Goal: Task Accomplishment & Management: Use online tool/utility

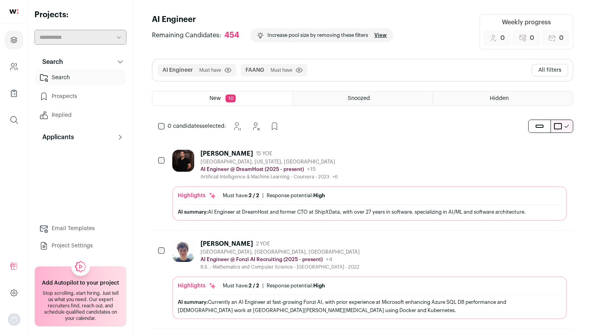
click at [326, 67] on div "AI Engineer Must have Click to disable/enable filter FAANG Must have Click to d…" at bounding box center [362, 70] width 421 height 22
click at [324, 69] on div "AI Engineer Must have Click to disable/enable filter FAANG Must have Click to d…" at bounding box center [362, 70] width 421 height 22
click at [543, 67] on button "All filters" at bounding box center [550, 70] width 36 height 13
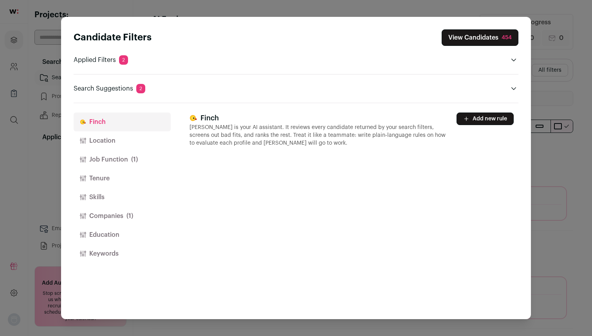
click at [101, 176] on button "Tenure" at bounding box center [122, 178] width 97 height 19
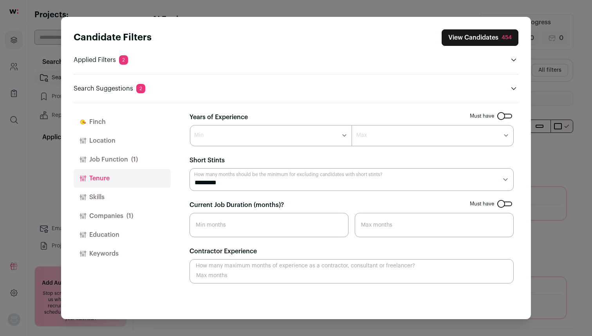
click at [309, 145] on select "******* ****** ******* ******* ******* ******* ******* ******* ******* ******* …" at bounding box center [271, 135] width 162 height 21
select select "*"
click at [117, 236] on button "Education" at bounding box center [122, 234] width 97 height 19
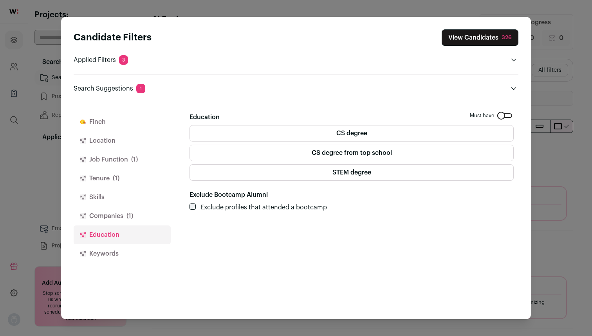
click at [305, 150] on label "CS degree from top school" at bounding box center [352, 153] width 324 height 16
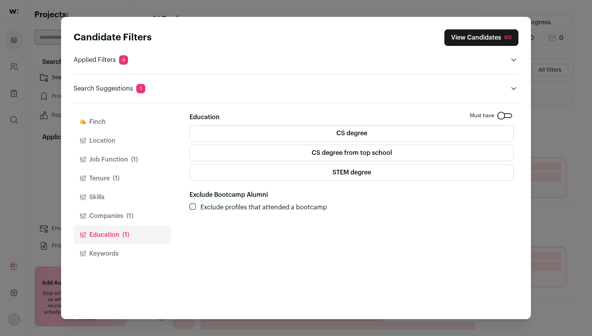
click at [492, 35] on button "View Candidates 60" at bounding box center [482, 37] width 74 height 16
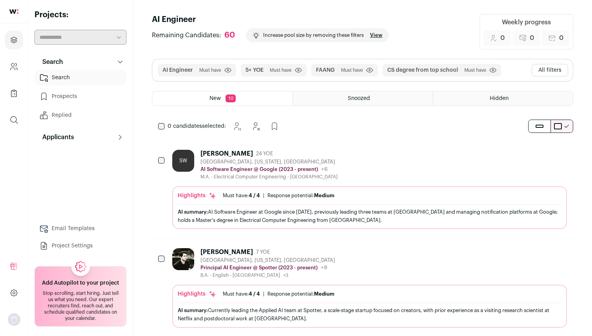
click at [220, 152] on div "[PERSON_NAME]" at bounding box center [227, 154] width 52 height 8
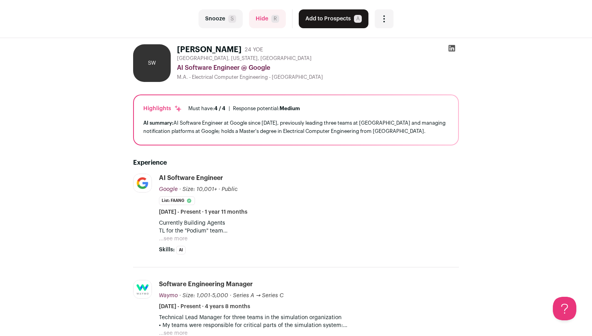
click at [452, 49] on icon at bounding box center [452, 48] width 7 height 7
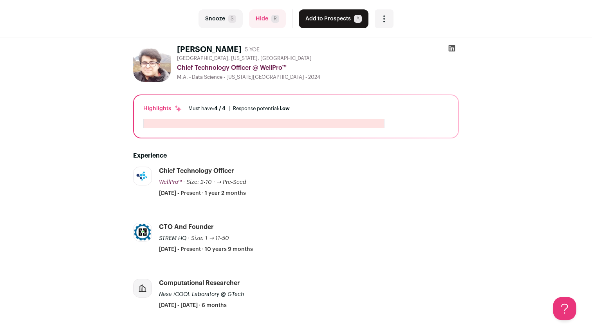
click at [376, 10] on div "Open dropdown" at bounding box center [384, 18] width 19 height 19
click at [380, 12] on div "Open dropdown" at bounding box center [384, 18] width 19 height 19
click at [381, 12] on div "Open dropdown" at bounding box center [384, 18] width 19 height 19
click at [134, 20] on div "last Snooze S Hide R Add to Prospects A Are you sure? Aditya Suri is already in…" at bounding box center [295, 18] width 573 height 19
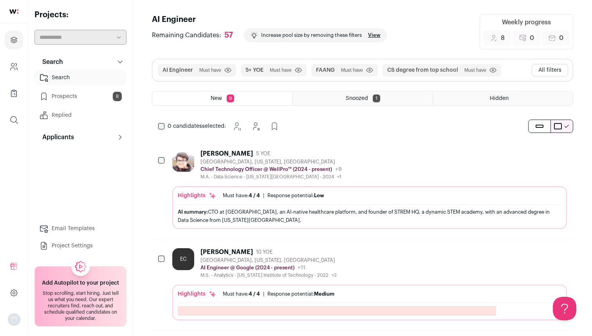
click at [85, 95] on link "Prospects 8" at bounding box center [80, 97] width 92 height 16
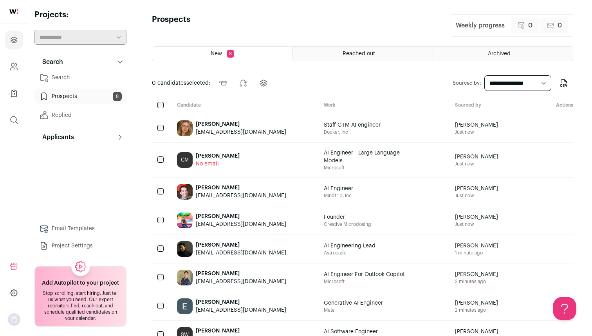
click at [542, 128] on icon "Send" at bounding box center [543, 128] width 7 height 4
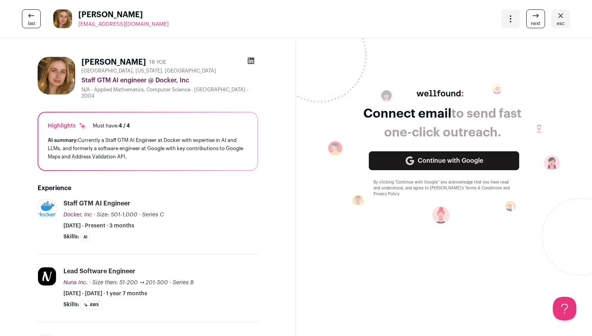
click at [433, 163] on link "Continue with Google" at bounding box center [444, 160] width 150 height 19
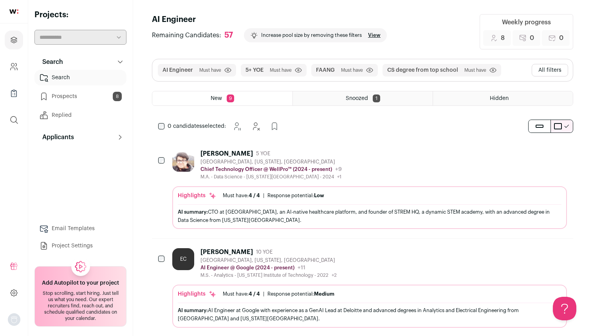
click at [76, 94] on link "Prospects 8" at bounding box center [80, 97] width 92 height 16
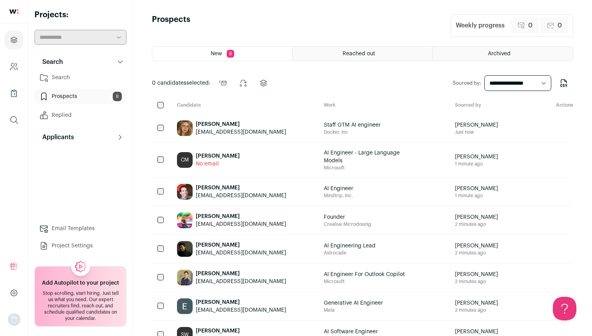
click at [544, 129] on icon "Send" at bounding box center [543, 127] width 9 height 9
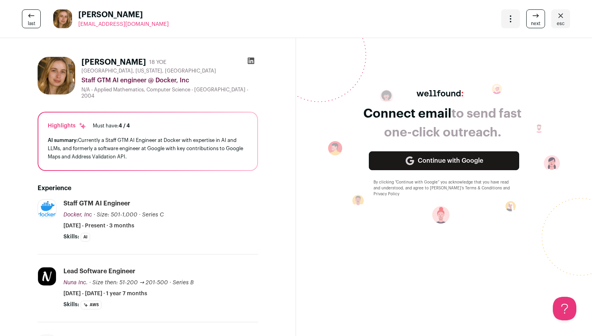
click at [18, 18] on div "last Catherine Bendebury laurelwen@gmail.com More actions Change project Move t…" at bounding box center [296, 19] width 592 height 38
click at [27, 20] on icon at bounding box center [31, 15] width 9 height 9
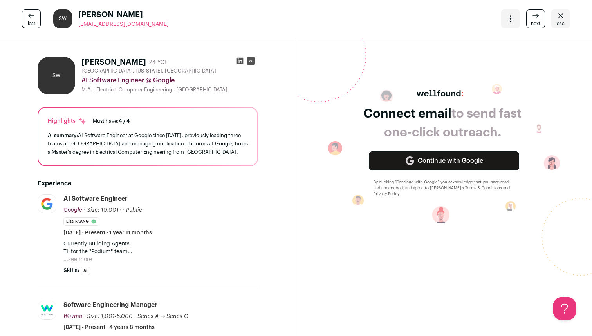
click at [32, 16] on icon at bounding box center [31, 15] width 9 height 9
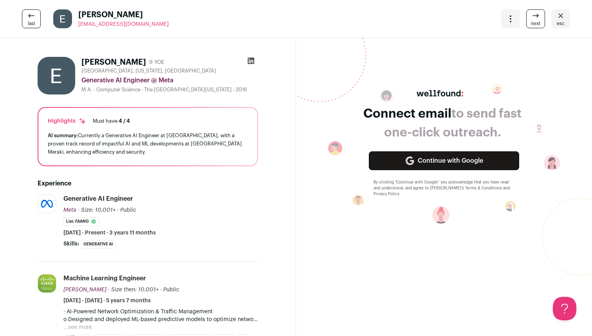
click at [39, 24] on link "last" at bounding box center [31, 18] width 19 height 19
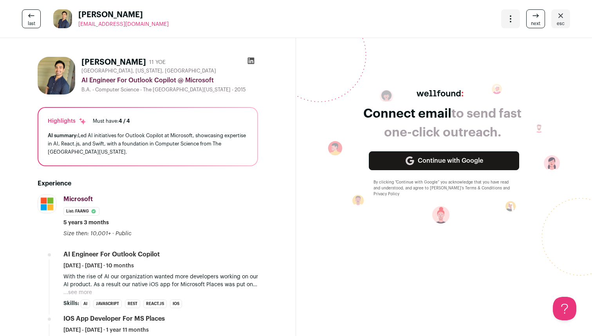
click at [464, 46] on div "Connect email to send fast one-click outreach. Continue with Google By clicking…" at bounding box center [444, 154] width 296 height 244
click at [558, 22] on span "esc" at bounding box center [561, 23] width 8 height 6
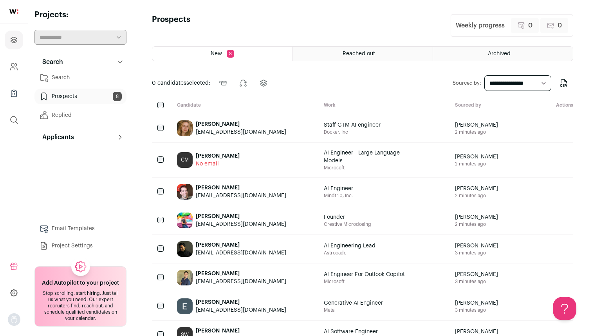
click at [16, 12] on img at bounding box center [13, 11] width 9 height 4
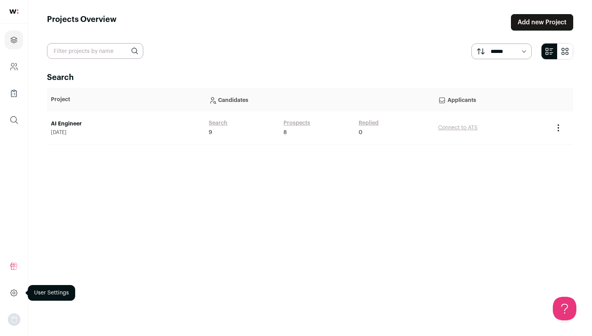
click at [14, 292] on icon at bounding box center [13, 292] width 9 height 9
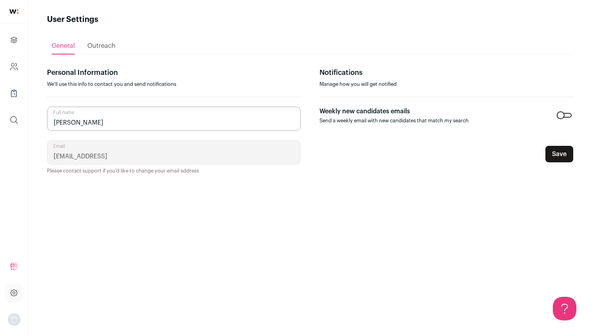
click at [13, 9] on link at bounding box center [14, 12] width 28 height 24
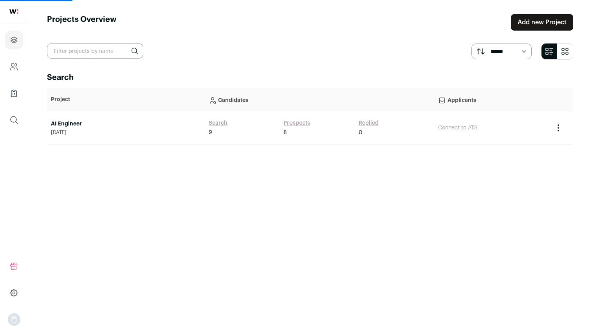
click at [9, 320] on img "Open dropdown" at bounding box center [14, 319] width 13 height 13
